Goal: Task Accomplishment & Management: Manage account settings

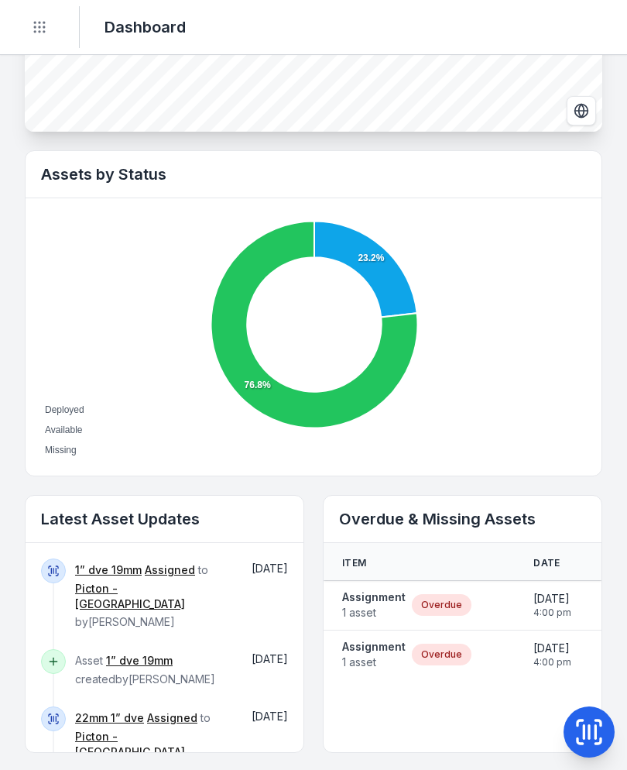
scroll to position [442, 0]
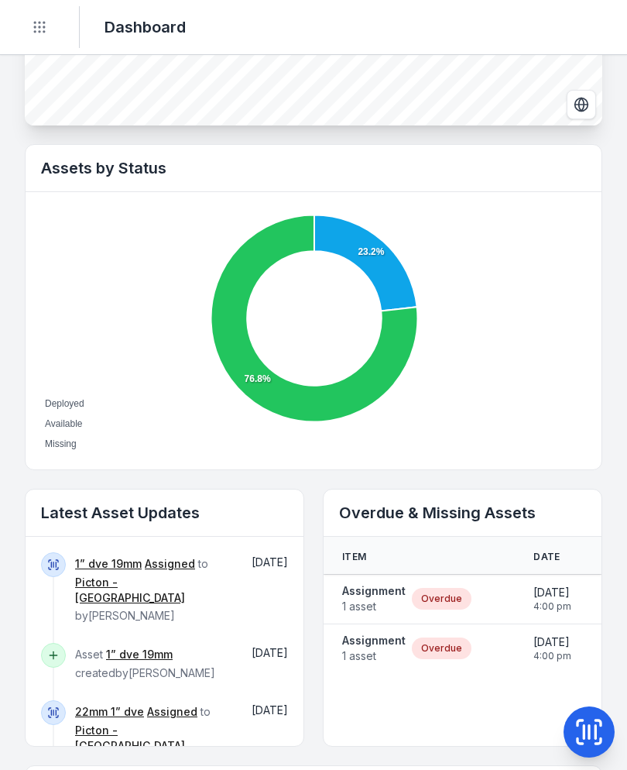
click at [382, 606] on span "1 asset" at bounding box center [373, 605] width 63 height 15
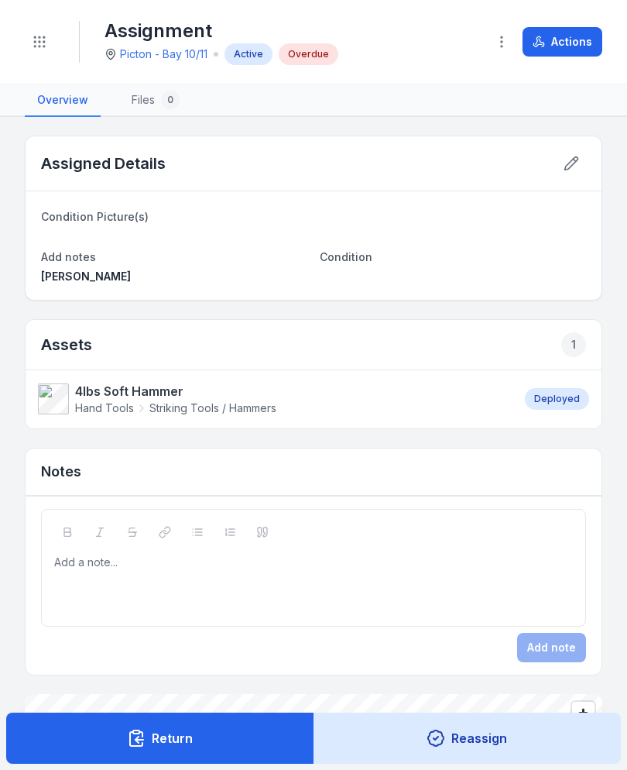
click at [585, 43] on button "Actions" at bounding box center [563, 41] width 80 height 29
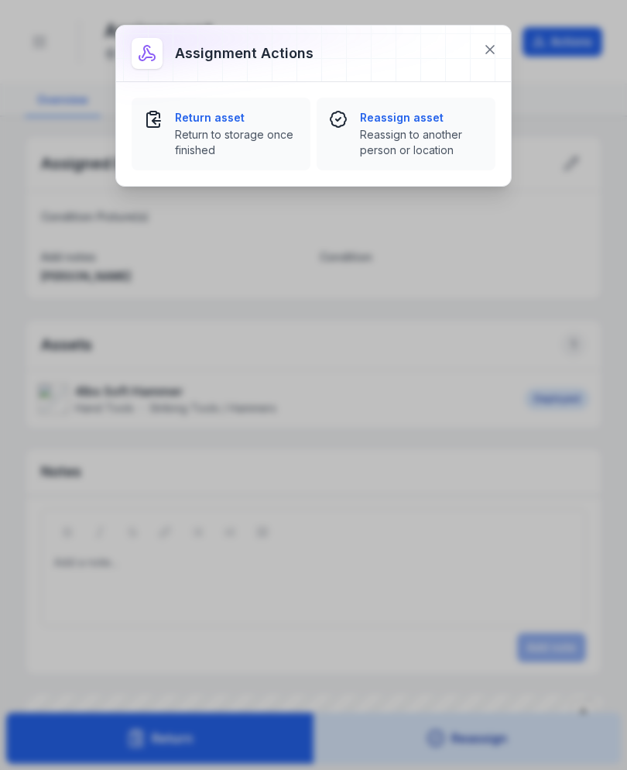
click at [225, 134] on span "Return to storage once finished" at bounding box center [236, 142] width 123 height 31
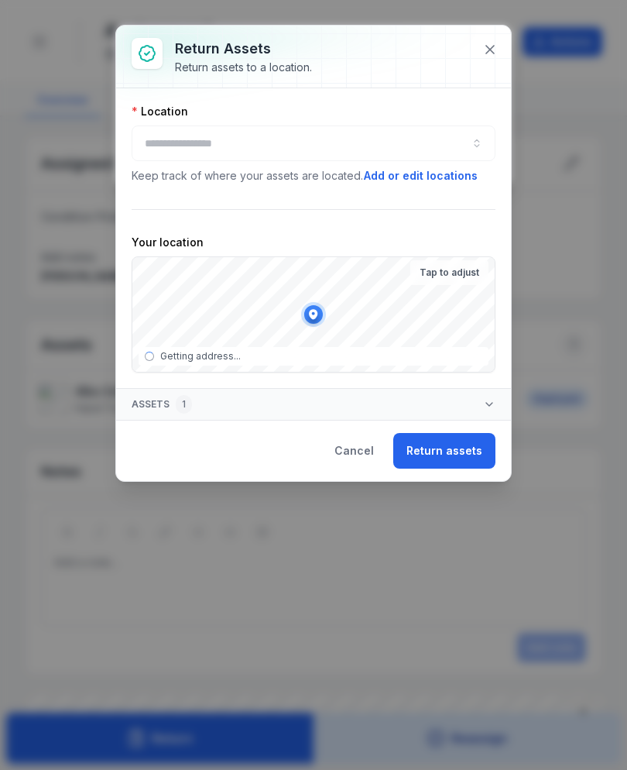
click at [420, 159] on div at bounding box center [314, 143] width 364 height 36
click at [391, 157] on div at bounding box center [314, 143] width 364 height 36
click at [375, 147] on div at bounding box center [314, 143] width 364 height 36
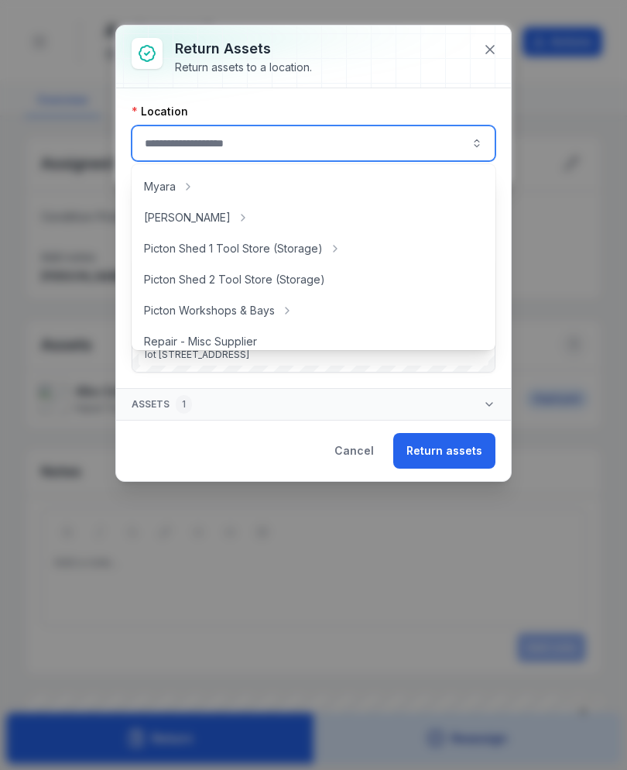
scroll to position [247, 0]
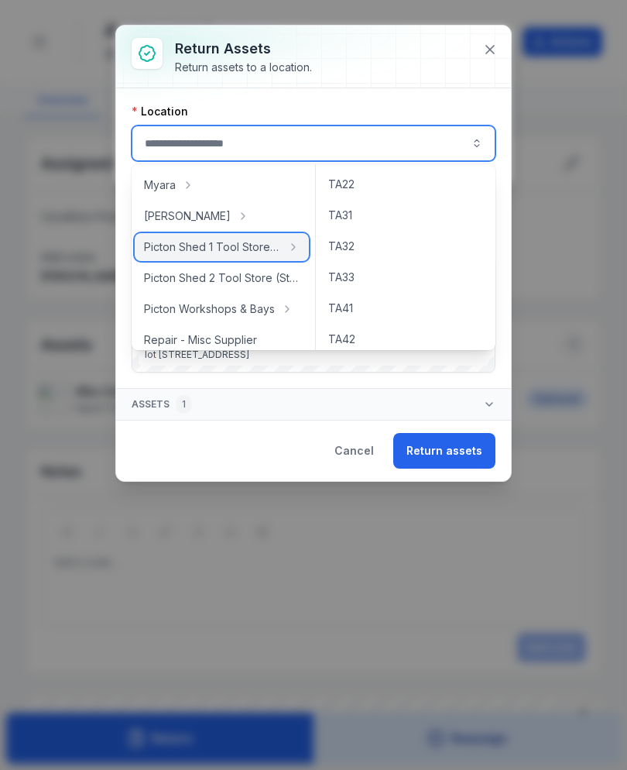
click at [255, 249] on span "Picton Shed 1 Tool Store (Storage)" at bounding box center [212, 246] width 137 height 15
type input "**********"
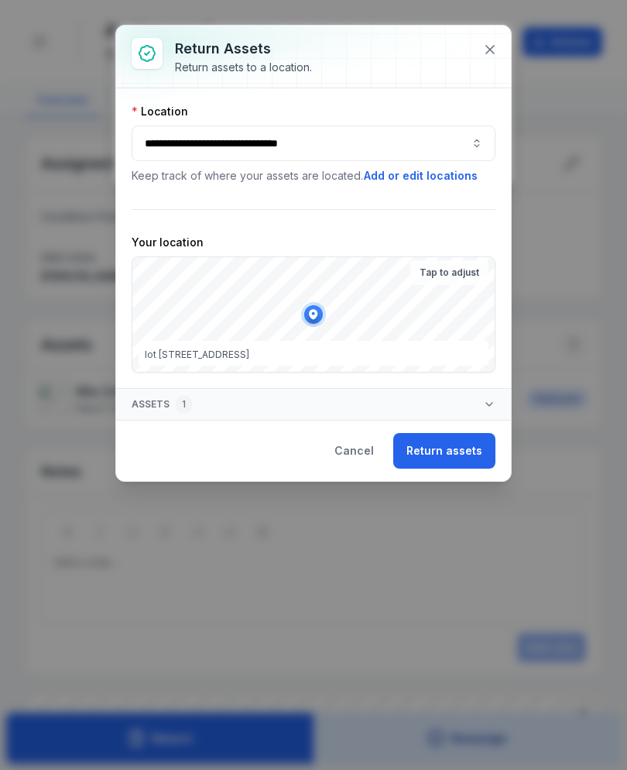
click at [461, 451] on button "Return assets" at bounding box center [444, 451] width 102 height 36
